Goal: Task Accomplishment & Management: Use online tool/utility

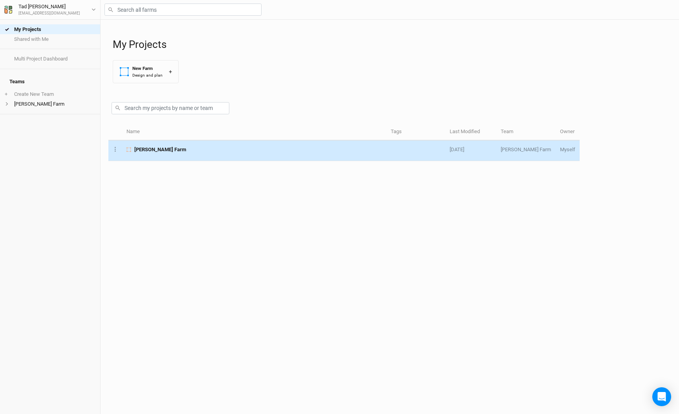
click at [150, 153] on td "[PERSON_NAME] Farm" at bounding box center [254, 151] width 264 height 20
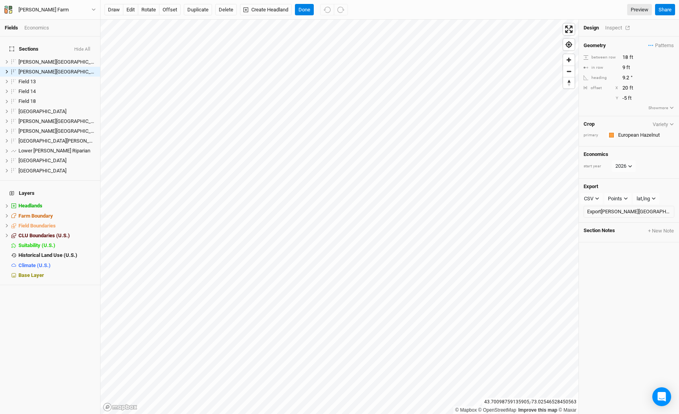
click at [623, 28] on button "button" at bounding box center [627, 27] width 11 height 5
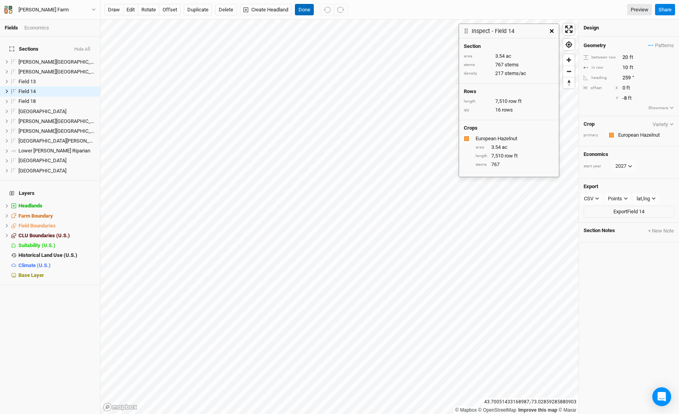
drag, startPoint x: 310, startPoint y: 8, endPoint x: 243, endPoint y: 8, distance: 67.2
click at [310, 8] on button "Done" at bounding box center [304, 10] width 19 height 12
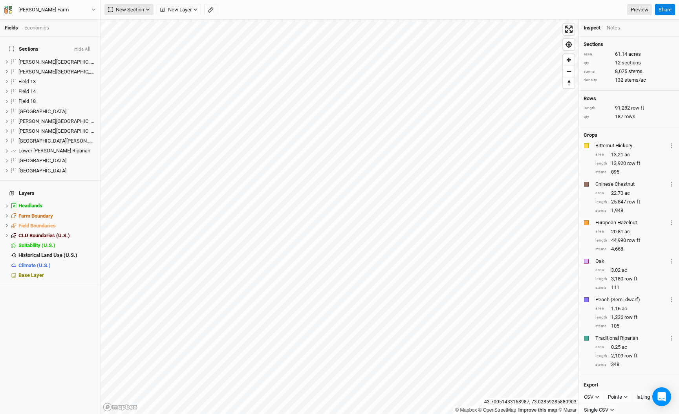
click at [132, 7] on span "New Section" at bounding box center [126, 10] width 36 height 8
click at [131, 24] on div "Grid" at bounding box center [127, 26] width 12 height 9
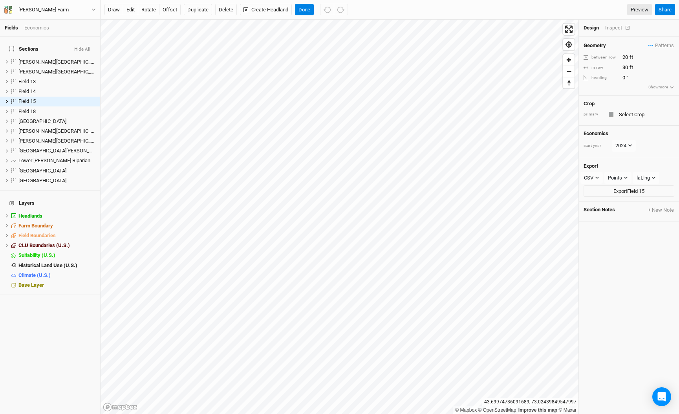
click at [614, 27] on div "Inspect" at bounding box center [619, 27] width 28 height 7
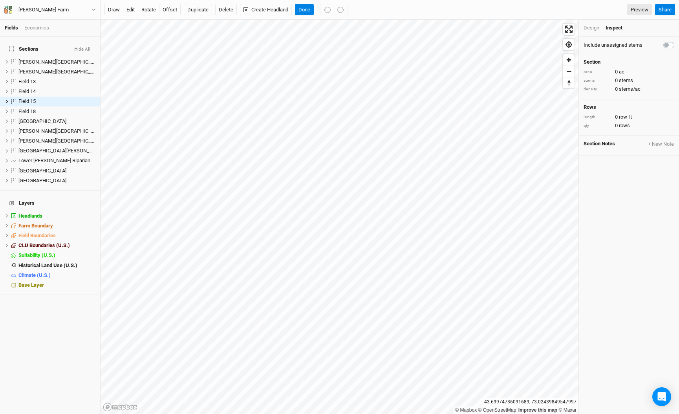
click at [592, 29] on div "Design" at bounding box center [592, 27] width 16 height 7
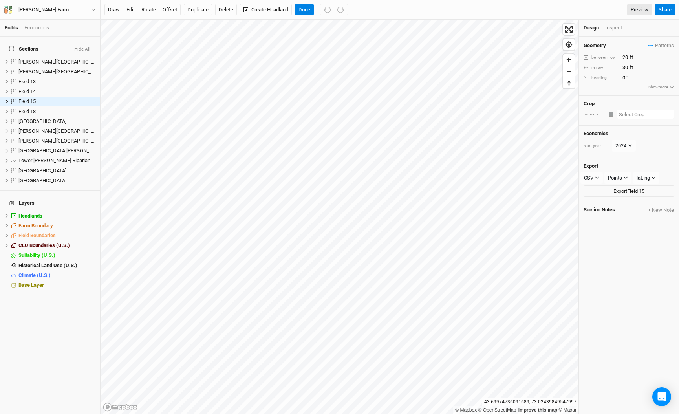
click at [627, 112] on input "text" at bounding box center [646, 114] width 58 height 9
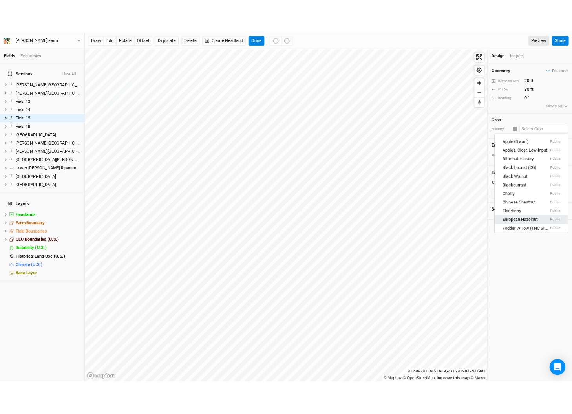
scroll to position [36, 0]
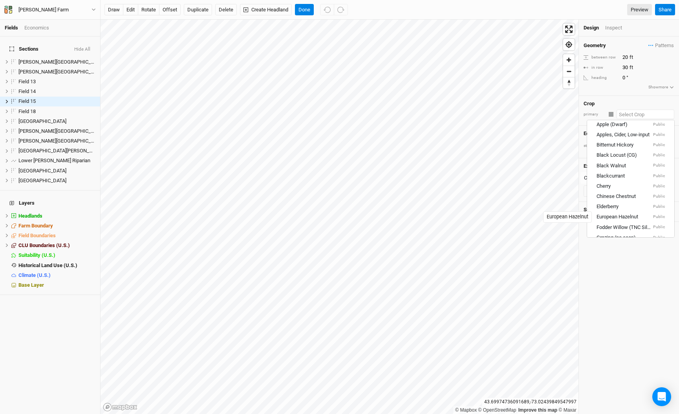
drag, startPoint x: 623, startPoint y: 216, endPoint x: 615, endPoint y: 215, distance: 7.6
click at [623, 216] on div "European Hazelnut" at bounding box center [618, 217] width 42 height 7
type input "10"
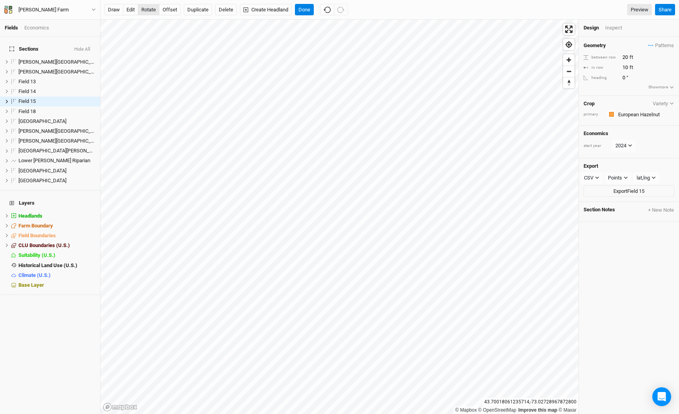
click at [148, 9] on button "rotate" at bounding box center [149, 10] width 22 height 12
type input "278.5"
click at [630, 57] on input "20" at bounding box center [654, 57] width 68 height 9
click at [626, 67] on input "10" at bounding box center [654, 67] width 68 height 9
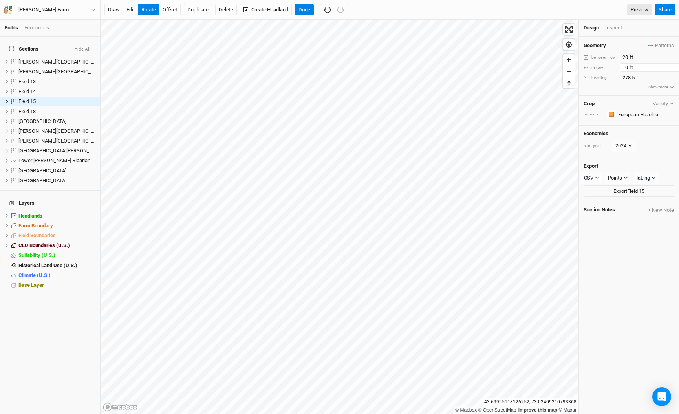
click at [626, 67] on input "10" at bounding box center [654, 67] width 68 height 9
type input "9"
click at [628, 57] on input "20" at bounding box center [654, 57] width 68 height 9
drag, startPoint x: 627, startPoint y: 57, endPoint x: 605, endPoint y: 57, distance: 22.0
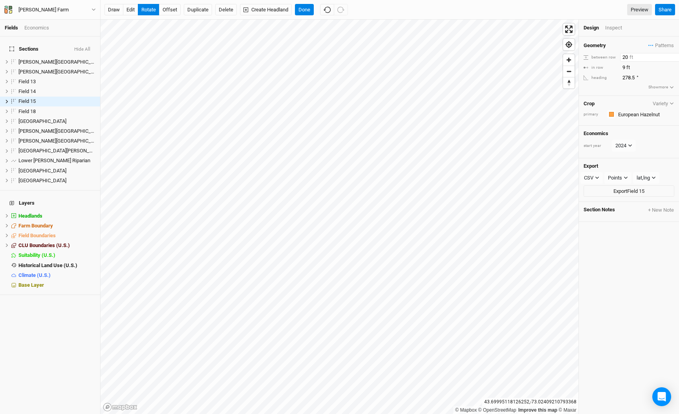
click at [605, 57] on div "between row 20 ft" at bounding box center [629, 57] width 91 height 9
type input "16"
click at [621, 25] on div "Inspect" at bounding box center [619, 27] width 28 height 7
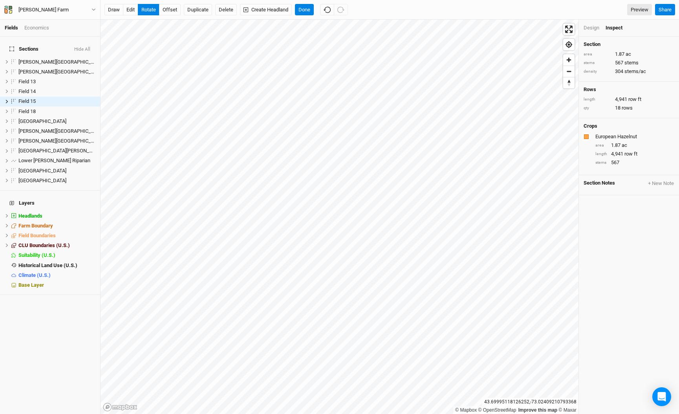
click at [593, 29] on div "Design" at bounding box center [592, 27] width 16 height 7
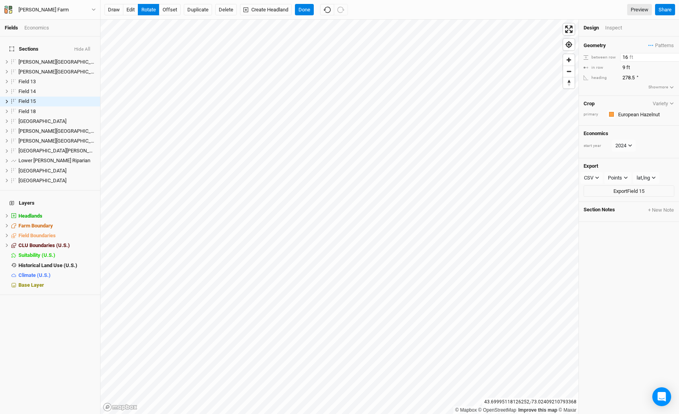
click at [627, 57] on input "16" at bounding box center [654, 57] width 68 height 9
type input "18"
click at [615, 31] on div "Design Inspect" at bounding box center [629, 28] width 100 height 17
click at [615, 25] on div "Inspect" at bounding box center [619, 27] width 28 height 7
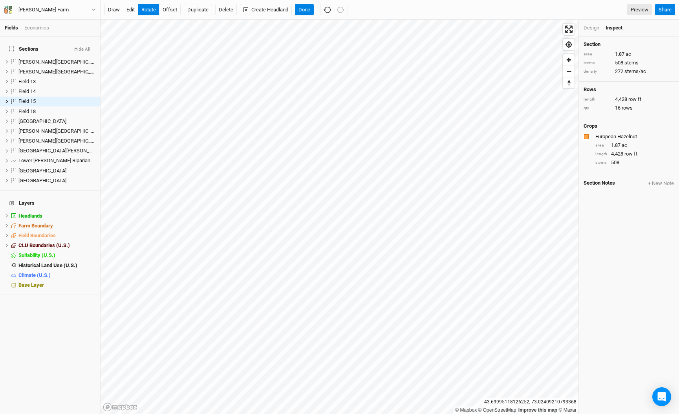
click at [588, 24] on div "Design" at bounding box center [592, 27] width 16 height 7
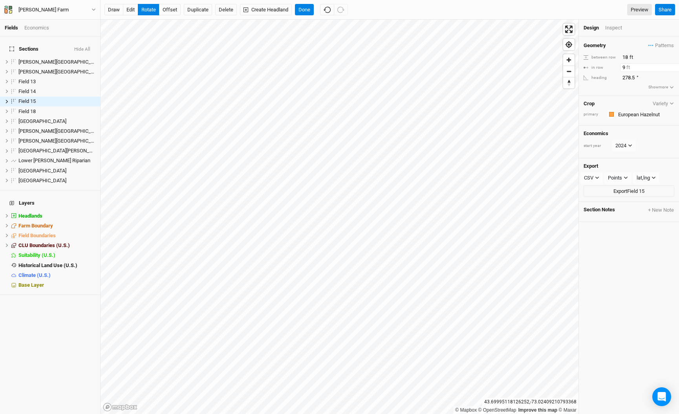
click at [622, 70] on input "9" at bounding box center [654, 67] width 68 height 9
click at [623, 68] on input "9" at bounding box center [654, 67] width 68 height 9
type input "10"
click at [619, 27] on div "Inspect" at bounding box center [619, 27] width 28 height 7
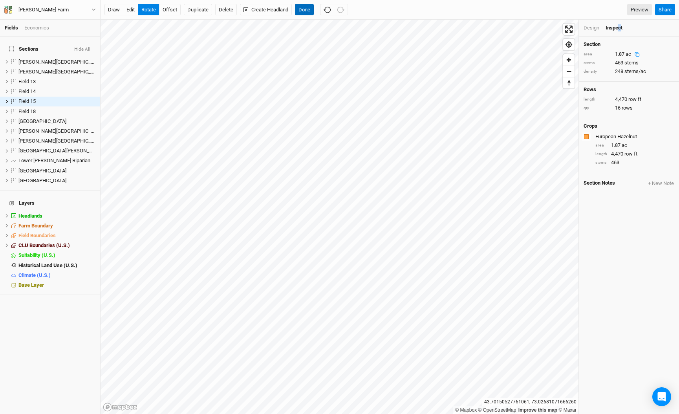
click at [304, 14] on button "Done" at bounding box center [304, 10] width 19 height 12
click at [169, 9] on button "offset" at bounding box center [170, 10] width 22 height 12
click at [302, 9] on button "Done" at bounding box center [304, 10] width 19 height 12
click at [590, 27] on div "Design" at bounding box center [592, 27] width 16 height 7
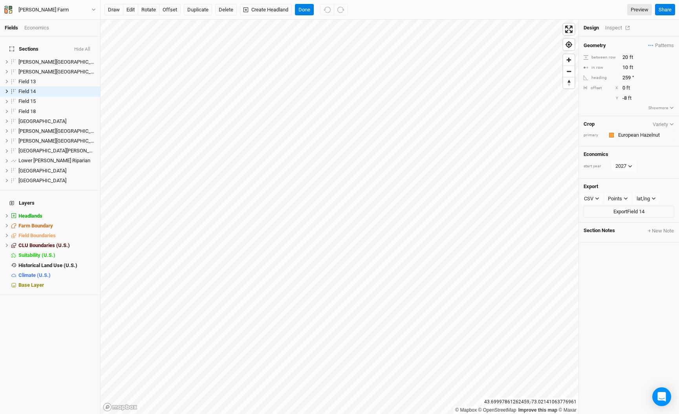
click at [614, 26] on div "Inspect" at bounding box center [619, 27] width 28 height 7
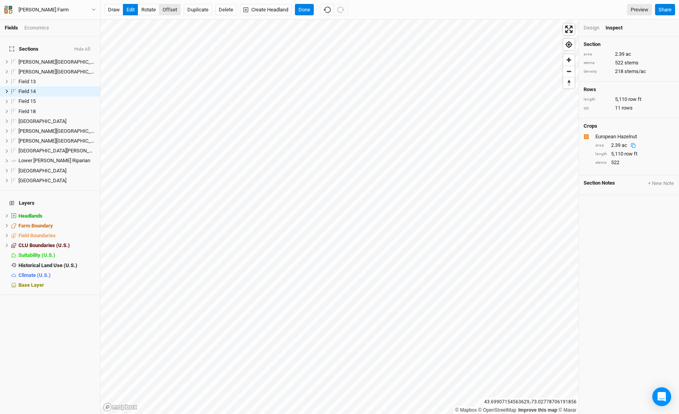
click at [165, 7] on button "offset" at bounding box center [170, 10] width 22 height 12
click at [309, 14] on button "Done" at bounding box center [304, 10] width 19 height 12
click at [590, 29] on div "Design" at bounding box center [592, 27] width 16 height 7
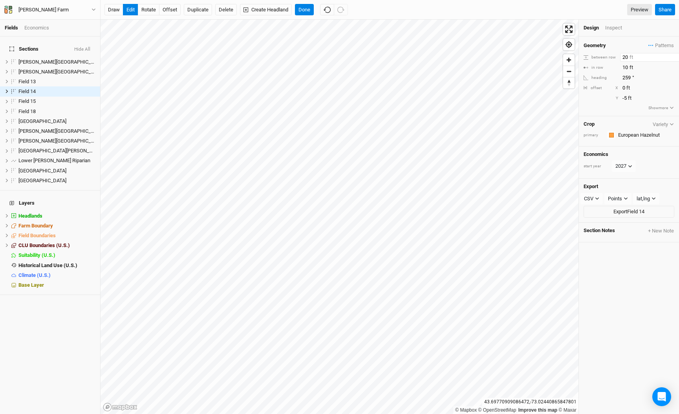
click at [627, 57] on input "20" at bounding box center [654, 57] width 68 height 9
type input "18"
click at [172, 13] on button "offset" at bounding box center [170, 10] width 22 height 12
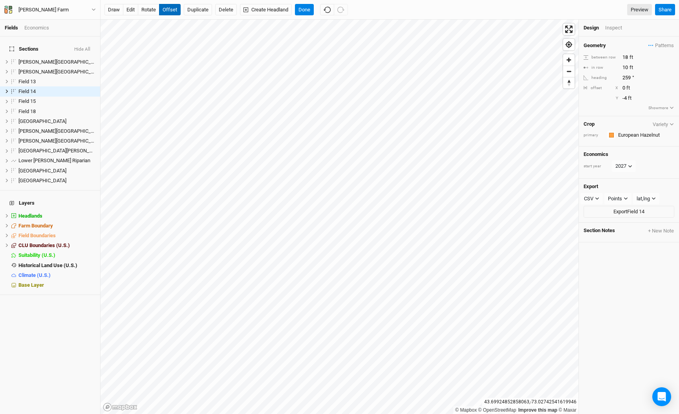
type input "-3"
click at [616, 26] on div "Inspect" at bounding box center [619, 27] width 28 height 7
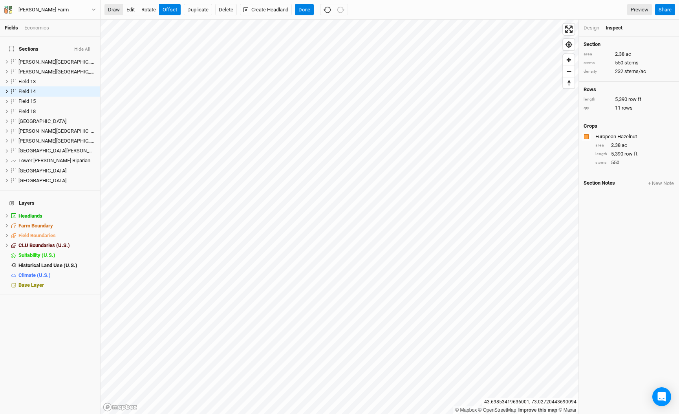
click at [116, 10] on button "draw" at bounding box center [113, 10] width 19 height 12
click at [332, 9] on icon "button" at bounding box center [330, 9] width 7 height 7
click at [305, 11] on button "Cancel" at bounding box center [306, 10] width 22 height 12
click at [133, 11] on button "edit" at bounding box center [130, 10] width 15 height 12
click at [227, 9] on button "Delete" at bounding box center [226, 10] width 22 height 12
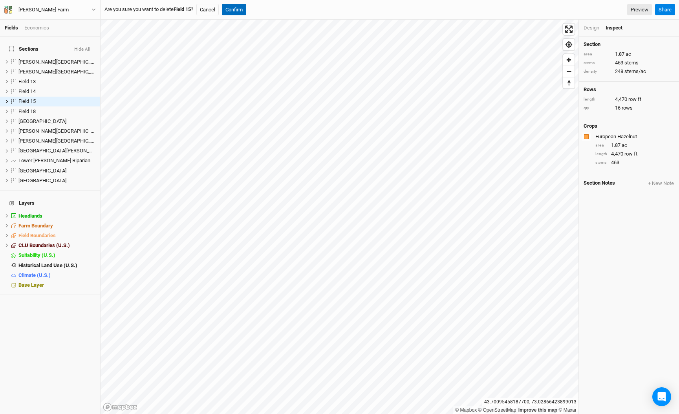
click at [244, 9] on button "Confirm" at bounding box center [234, 10] width 24 height 12
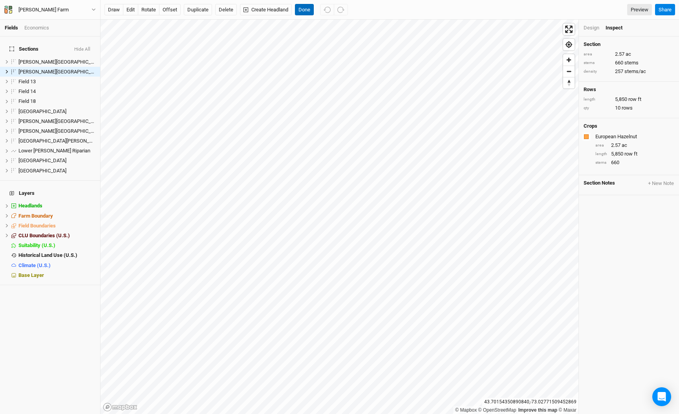
drag, startPoint x: 308, startPoint y: 13, endPoint x: 329, endPoint y: 18, distance: 21.3
click at [308, 13] on button "Done" at bounding box center [304, 10] width 19 height 12
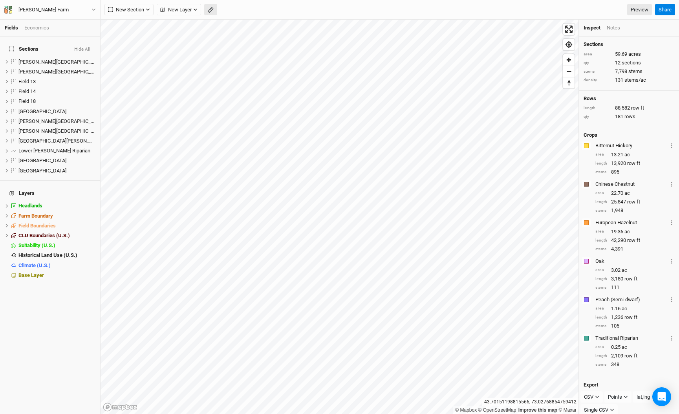
click at [206, 10] on button "button" at bounding box center [210, 10] width 13 height 12
click at [207, 9] on button "button" at bounding box center [210, 10] width 13 height 12
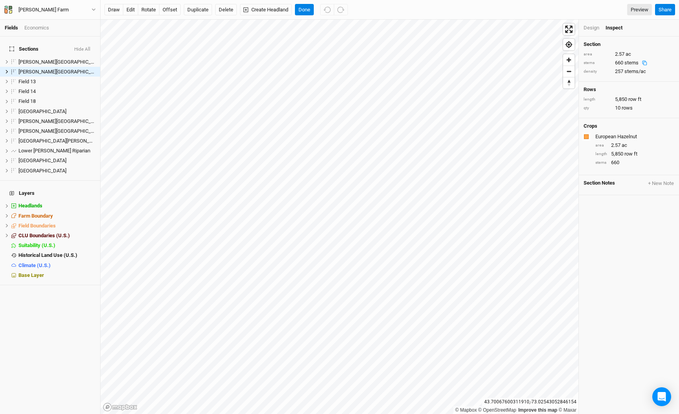
click at [585, 25] on div "Design" at bounding box center [592, 27] width 16 height 7
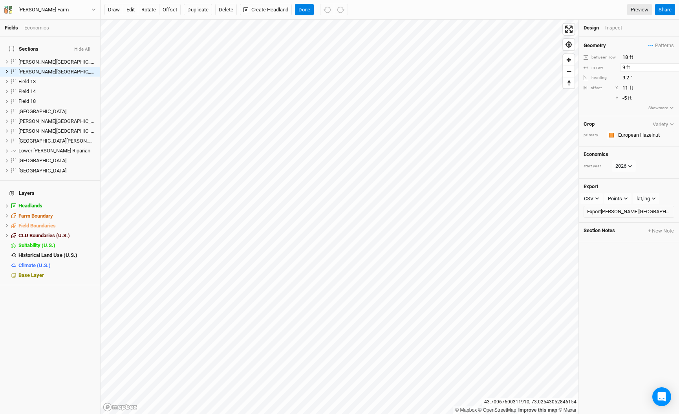
click at [624, 70] on input "9" at bounding box center [654, 67] width 68 height 9
type input "10"
click at [611, 26] on div "Inspect" at bounding box center [619, 27] width 28 height 7
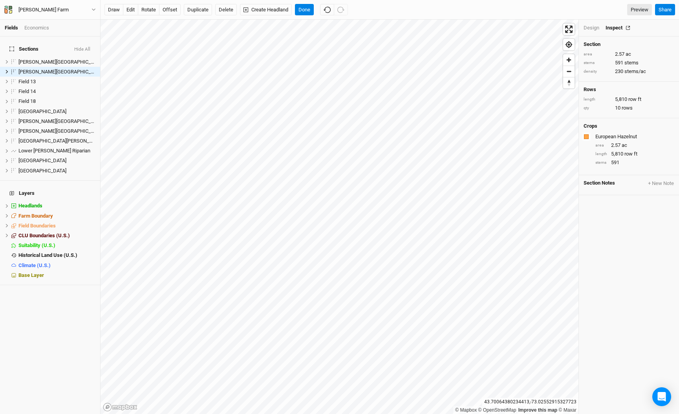
click at [626, 24] on div "Inspect" at bounding box center [620, 27] width 28 height 7
click at [626, 28] on icon "button" at bounding box center [628, 28] width 4 height 4
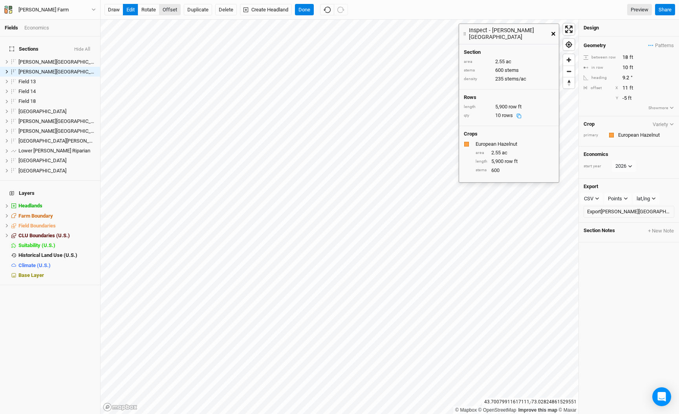
click at [169, 12] on button "offset" at bounding box center [170, 10] width 22 height 12
type input "-10"
click at [303, 7] on button "Done" at bounding box center [304, 10] width 19 height 12
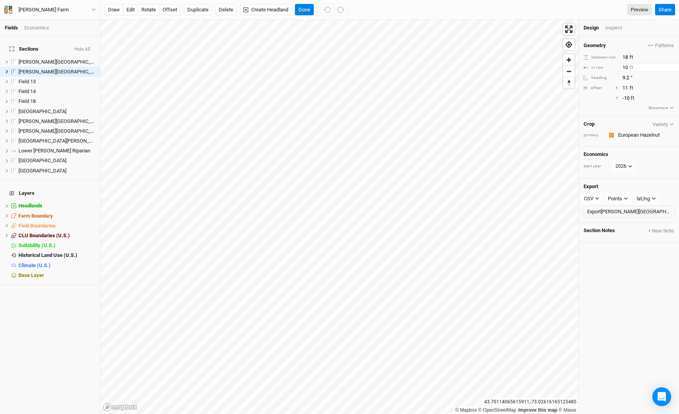
click at [626, 66] on input "10" at bounding box center [654, 67] width 68 height 9
drag, startPoint x: 628, startPoint y: 66, endPoint x: 610, endPoint y: 66, distance: 17.7
click at [610, 66] on div "in row 10 ft" at bounding box center [629, 67] width 91 height 9
type input "8"
click at [610, 27] on div "Inspect" at bounding box center [619, 27] width 28 height 7
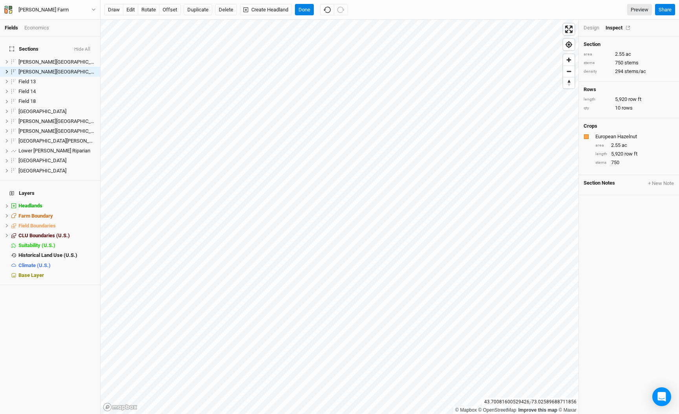
click at [625, 29] on button "button" at bounding box center [628, 27] width 11 height 5
